Goal: Navigation & Orientation: Find specific page/section

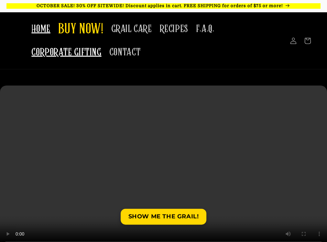
click at [62, 52] on span "CORPORATE GIFTING" at bounding box center [66, 52] width 70 height 13
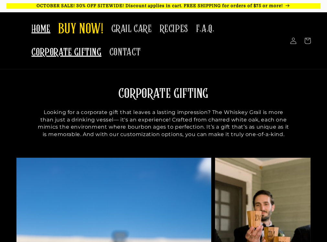
click at [41, 28] on span "HOME" at bounding box center [40, 29] width 19 height 13
